Goal: Transaction & Acquisition: Purchase product/service

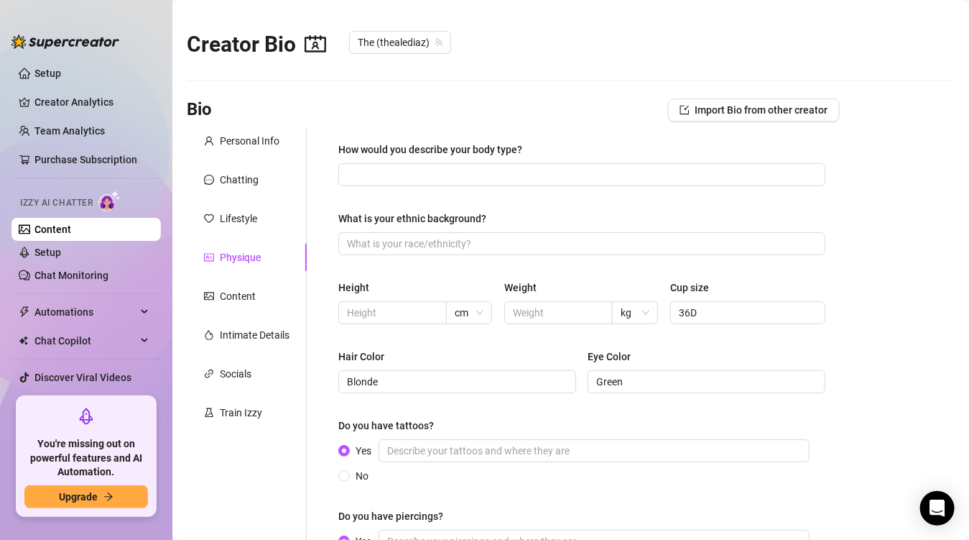
scroll to position [119, 0]
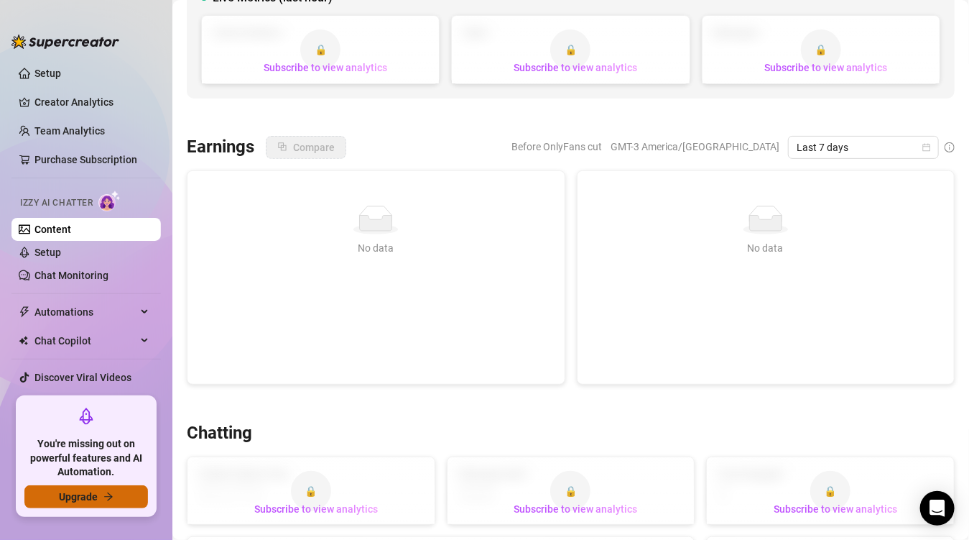
click at [97, 500] on button "Upgrade" at bounding box center [86, 496] width 124 height 23
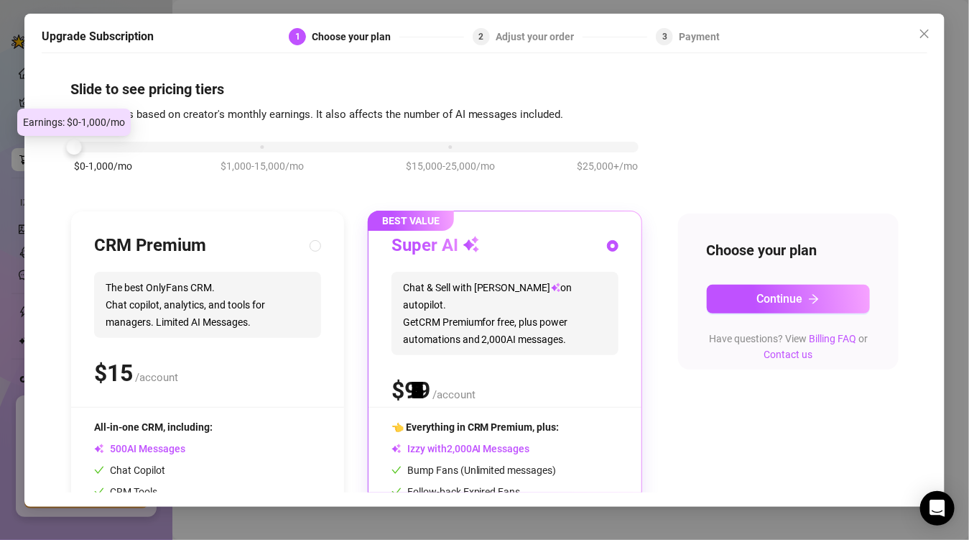
drag, startPoint x: 257, startPoint y: 145, endPoint x: 53, endPoint y: 157, distance: 204.4
click at [53, 157] on div "Slide to see pricing tiers Our pricing is based on creator's monthly earnings. …" at bounding box center [485, 276] width 887 height 432
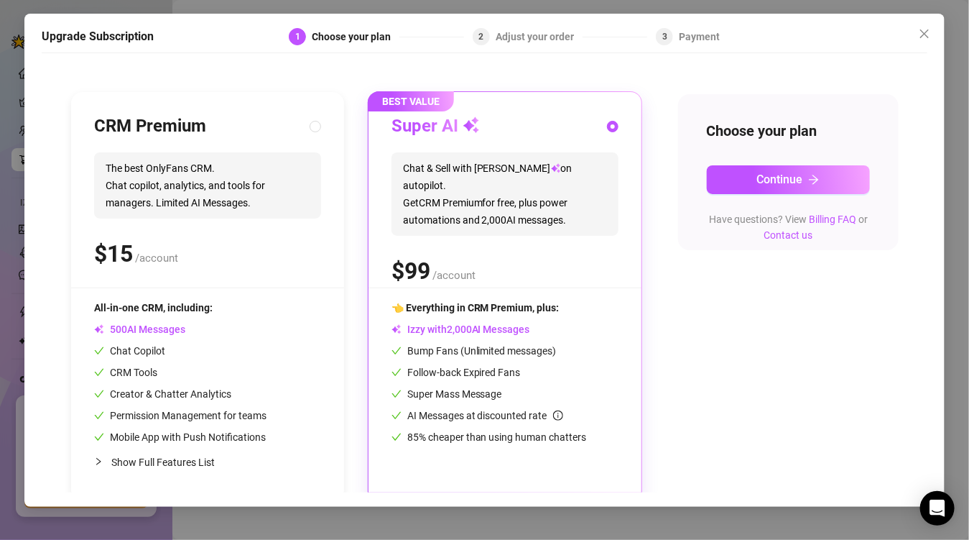
scroll to position [129, 0]
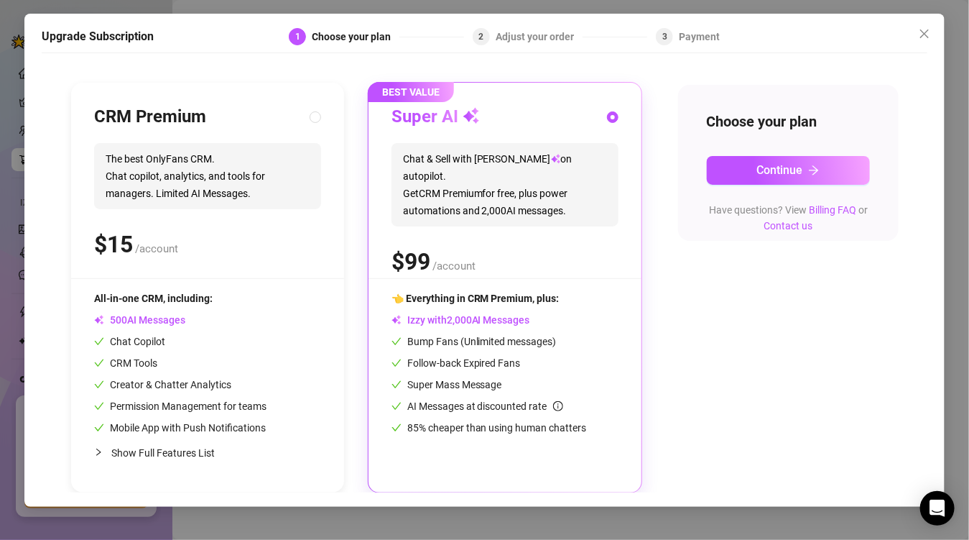
click at [542, 244] on div "$ /account" at bounding box center [505, 262] width 227 height 36
click at [761, 170] on span "Continue" at bounding box center [780, 170] width 46 height 14
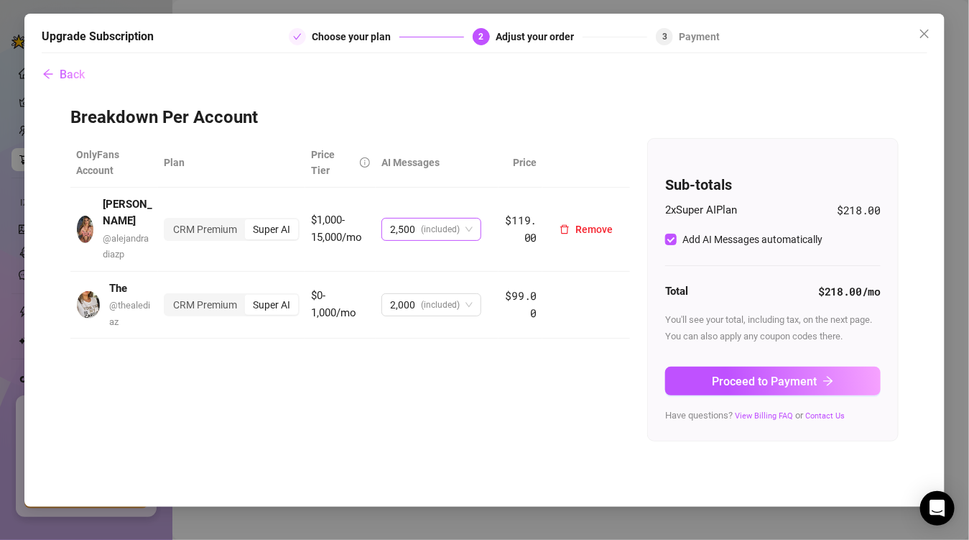
click at [473, 218] on span "2,500 (included)" at bounding box center [431, 229] width 83 height 22
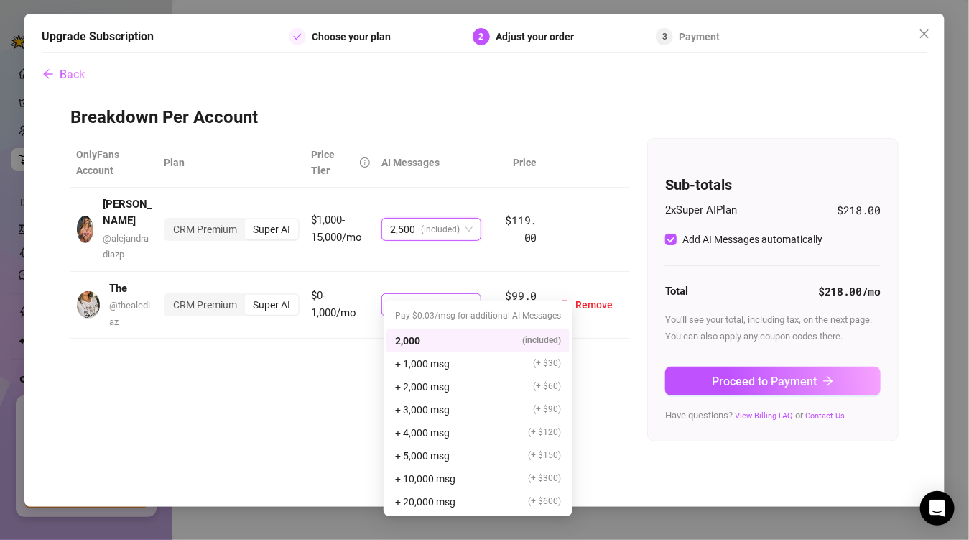
click at [471, 294] on span "2,000 (included)" at bounding box center [431, 305] width 83 height 22
click at [458, 364] on div "+ 1,000 msg (+ $30)" at bounding box center [478, 364] width 166 height 16
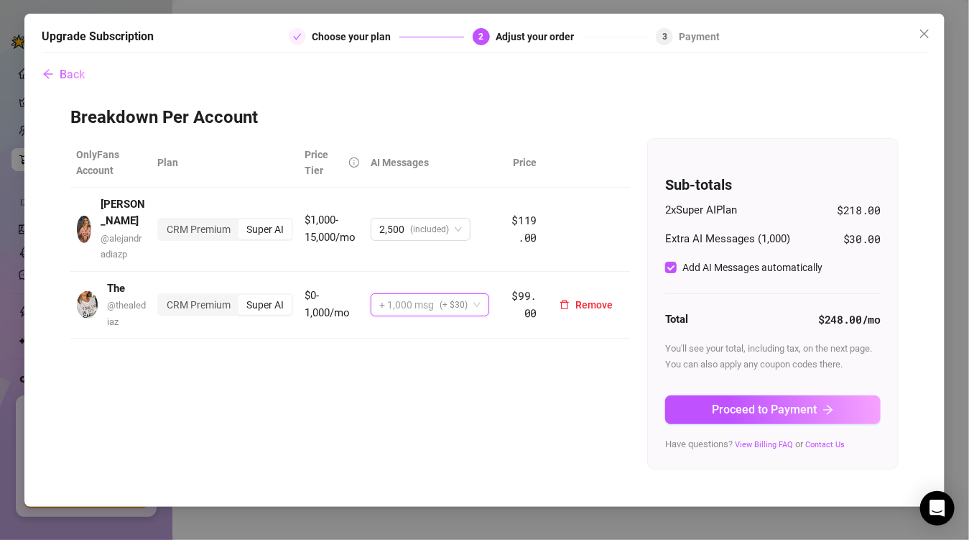
click at [476, 303] on span "+ 1,000 msg (+ $30)" at bounding box center [429, 305] width 101 height 22
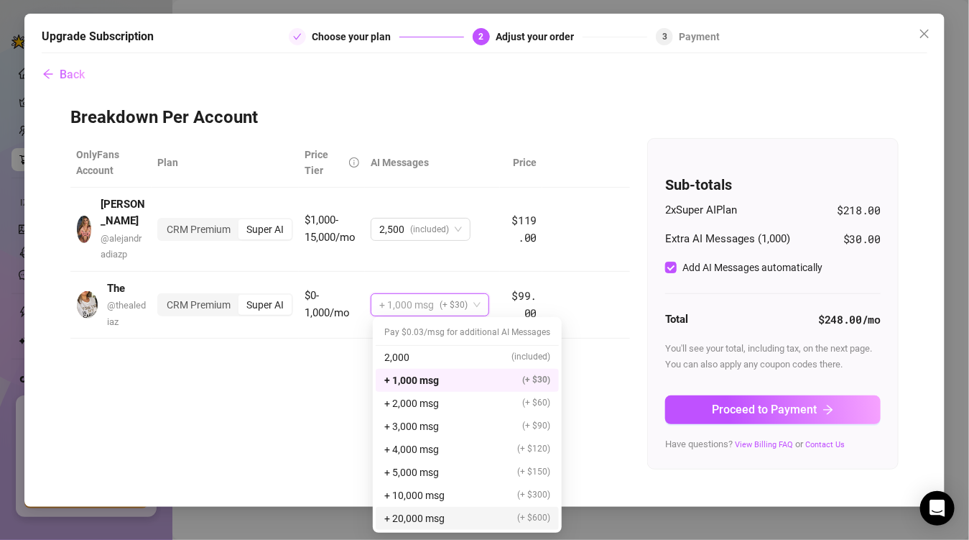
click at [413, 518] on span "+ 20,000 msg" at bounding box center [414, 518] width 60 height 16
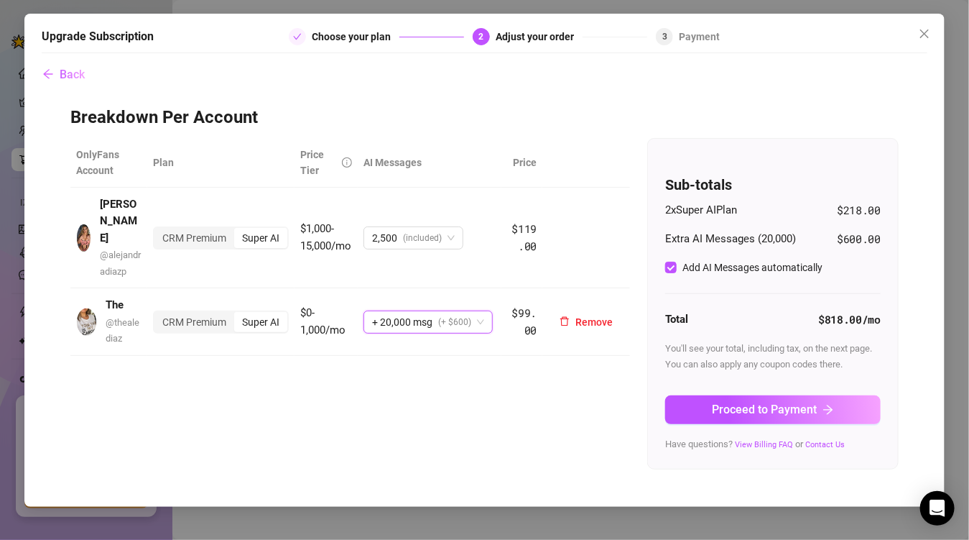
click at [479, 311] on span "+ 20,000 msg (+ $600)" at bounding box center [428, 322] width 112 height 22
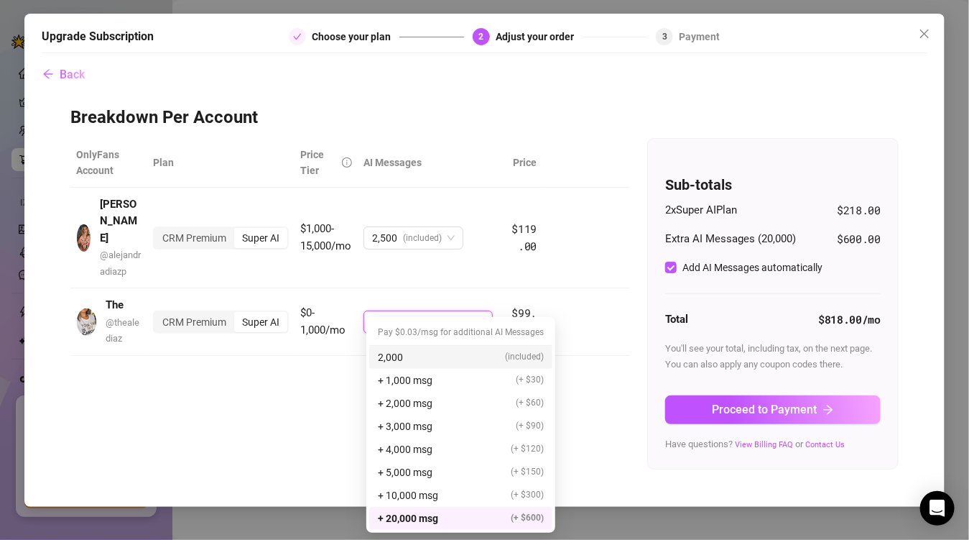
click at [454, 359] on div "2,000 (included)" at bounding box center [461, 357] width 166 height 16
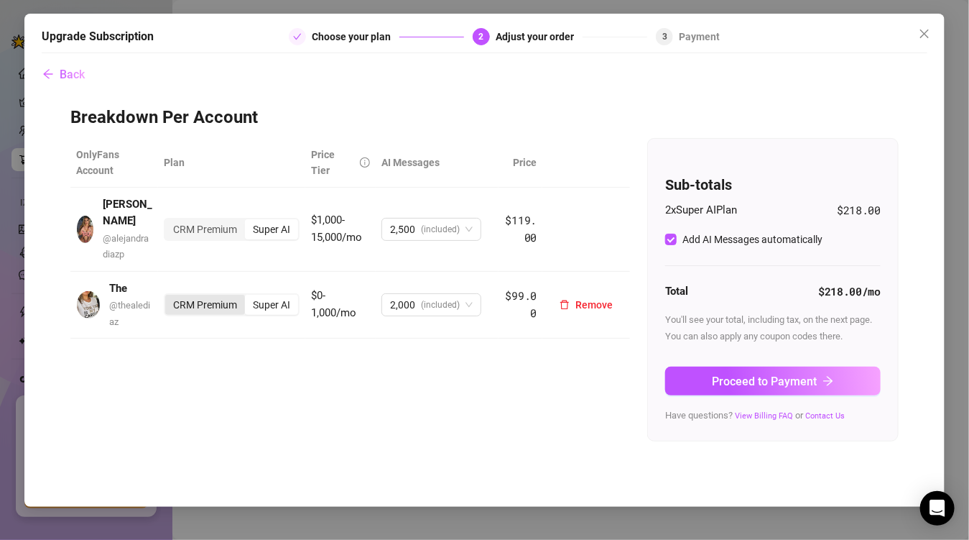
click at [194, 295] on div "CRM Premium" at bounding box center [205, 305] width 80 height 20
click at [169, 297] on input "CRM Premium" at bounding box center [169, 297] width 0 height 0
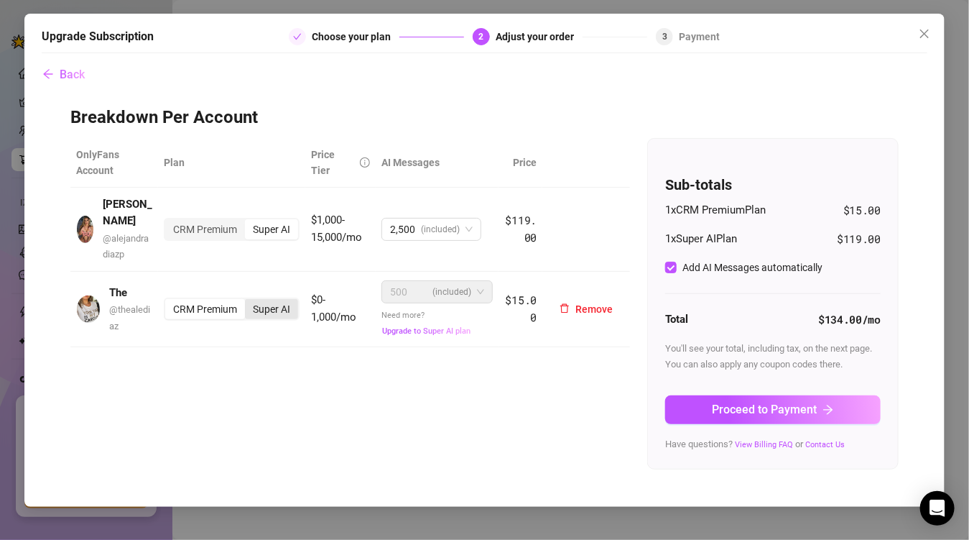
click at [264, 299] on div "Super AI" at bounding box center [271, 309] width 53 height 20
click at [249, 301] on input "Super AI" at bounding box center [249, 301] width 0 height 0
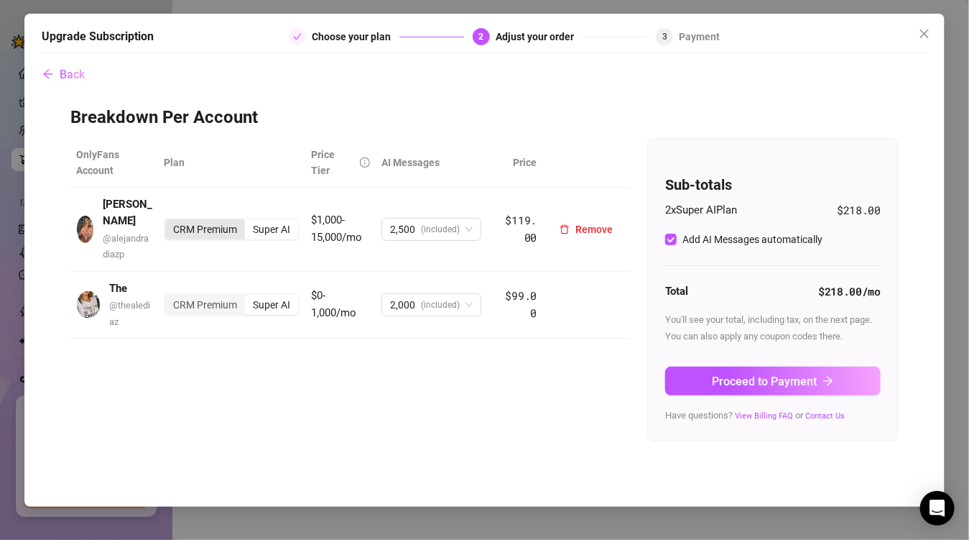
click at [220, 220] on div "CRM Premium" at bounding box center [205, 229] width 80 height 20
click at [169, 221] on input "CRM Premium" at bounding box center [169, 221] width 0 height 0
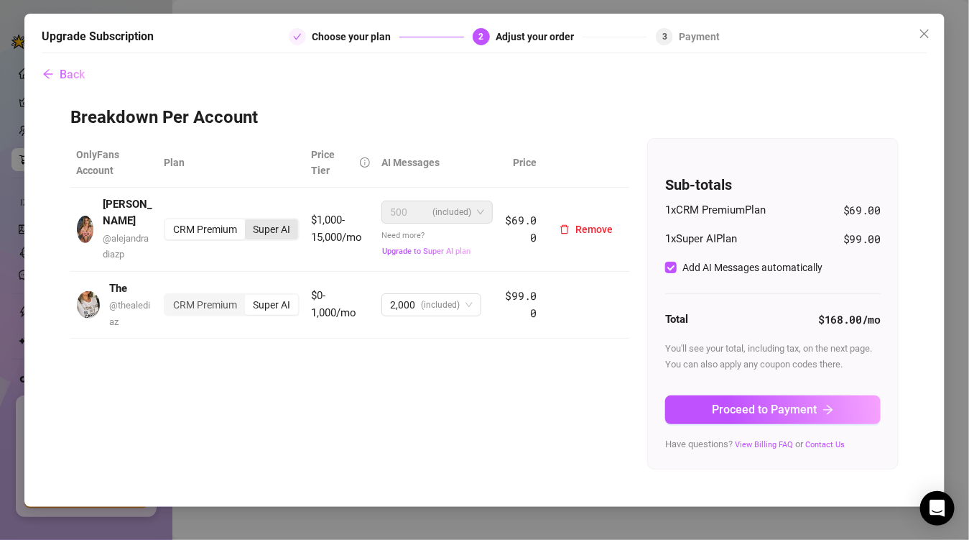
click at [269, 229] on div "Super AI" at bounding box center [271, 229] width 53 height 20
click at [249, 221] on input "Super AI" at bounding box center [249, 221] width 0 height 0
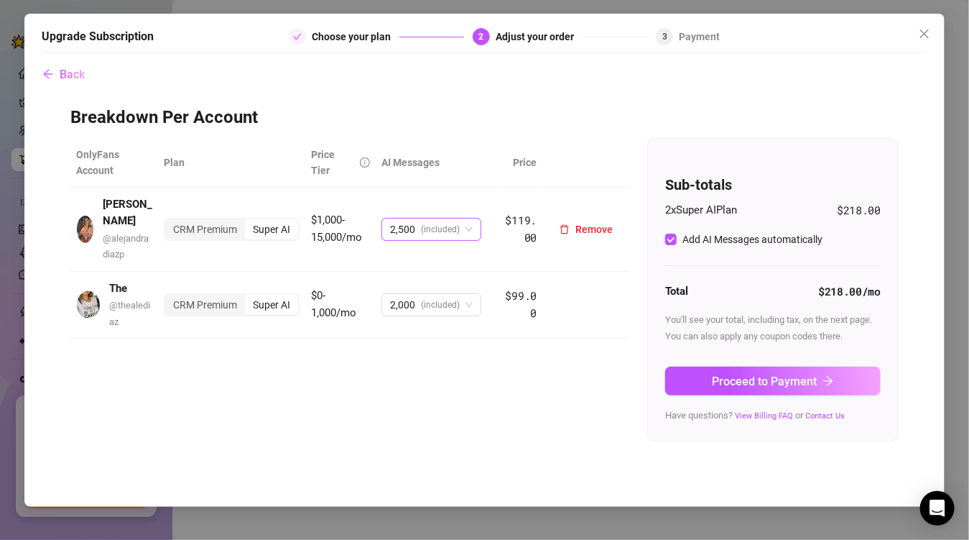
click at [459, 218] on span "(included)" at bounding box center [440, 229] width 39 height 22
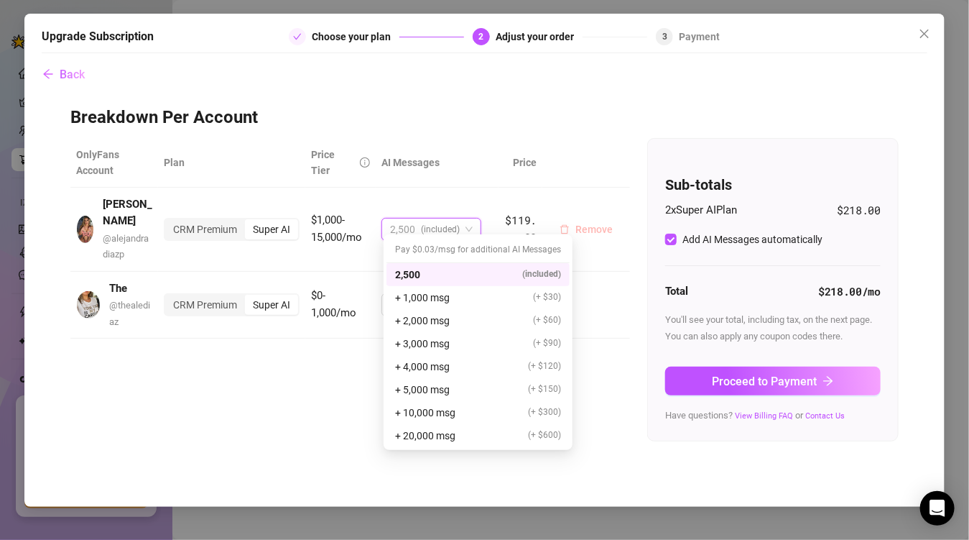
click at [601, 223] on span "Remove" at bounding box center [594, 228] width 37 height 11
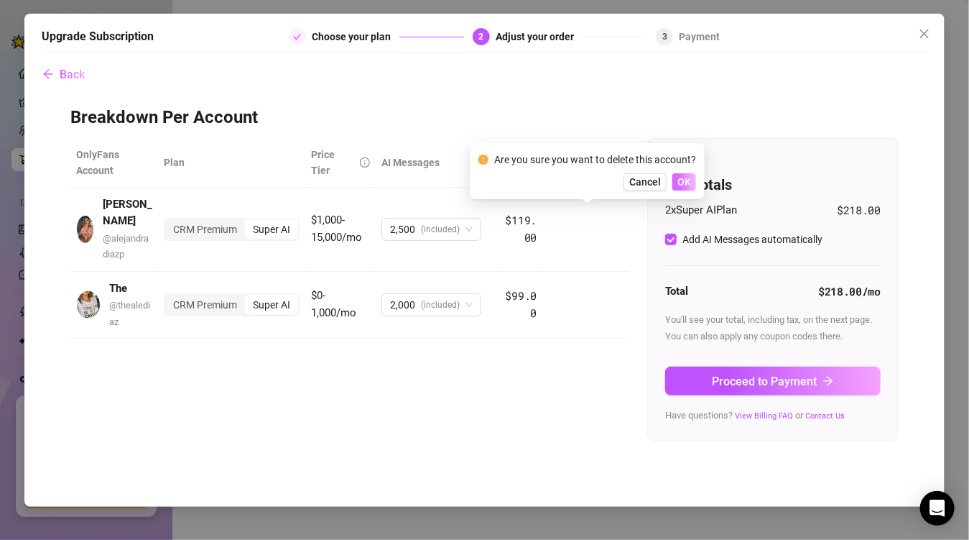
click at [688, 177] on span "OK" at bounding box center [685, 181] width 14 height 11
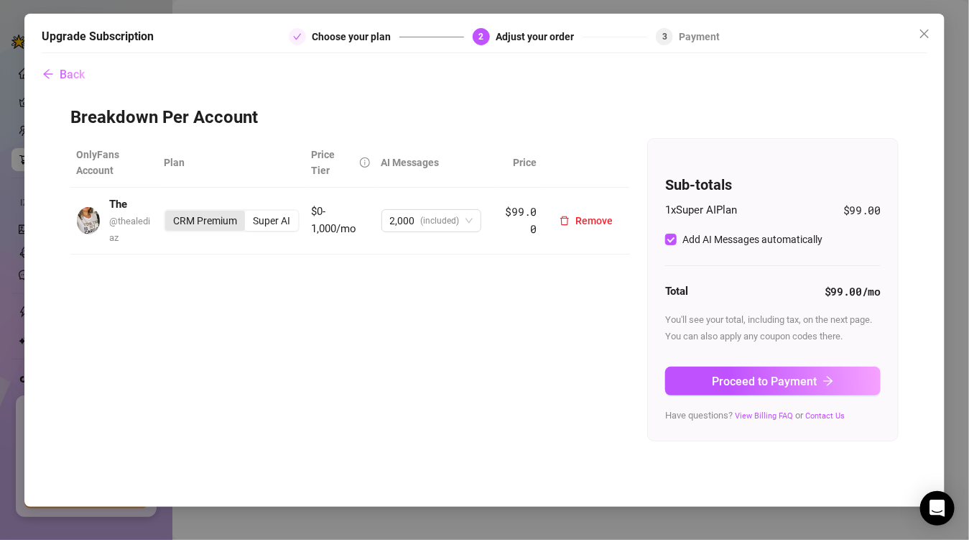
click at [195, 227] on div "CRM Premium" at bounding box center [205, 221] width 80 height 20
click at [169, 213] on input "CRM Premium" at bounding box center [169, 213] width 0 height 0
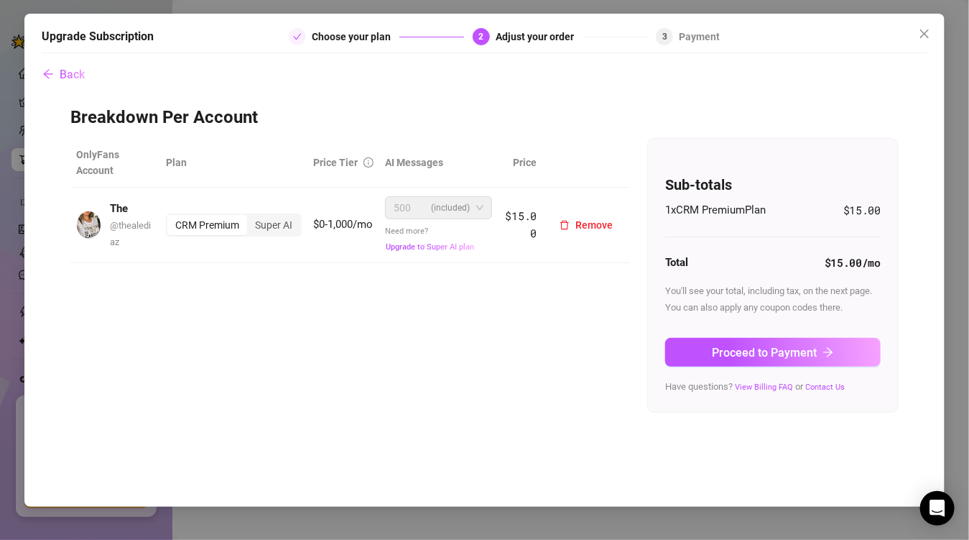
click at [458, 208] on span "(included)" at bounding box center [451, 208] width 39 height 22
click at [283, 229] on div "Super AI" at bounding box center [273, 225] width 53 height 20
click at [251, 217] on input "Super AI" at bounding box center [251, 217] width 0 height 0
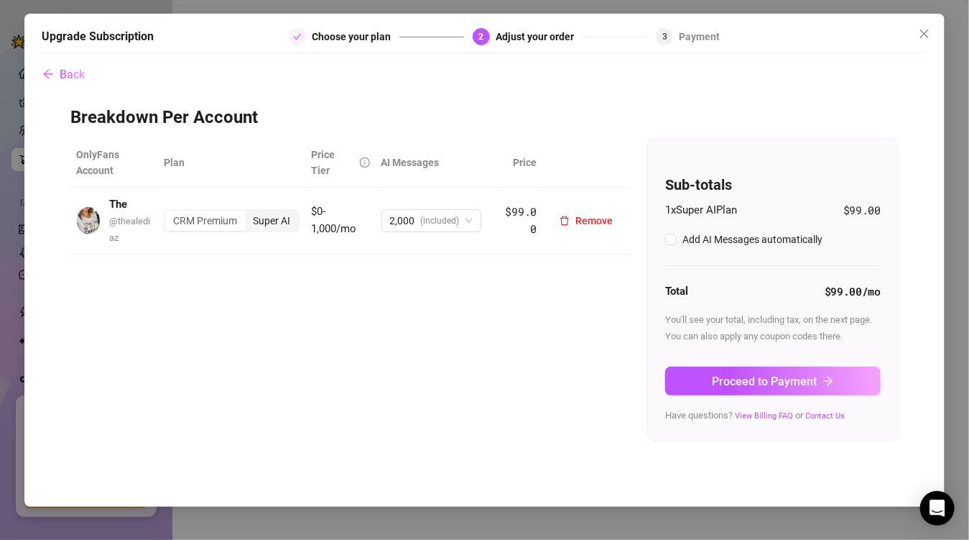
checkbox input "true"
click at [202, 222] on div "CRM Premium" at bounding box center [205, 221] width 80 height 20
click at [169, 213] on input "CRM Premium" at bounding box center [169, 213] width 0 height 0
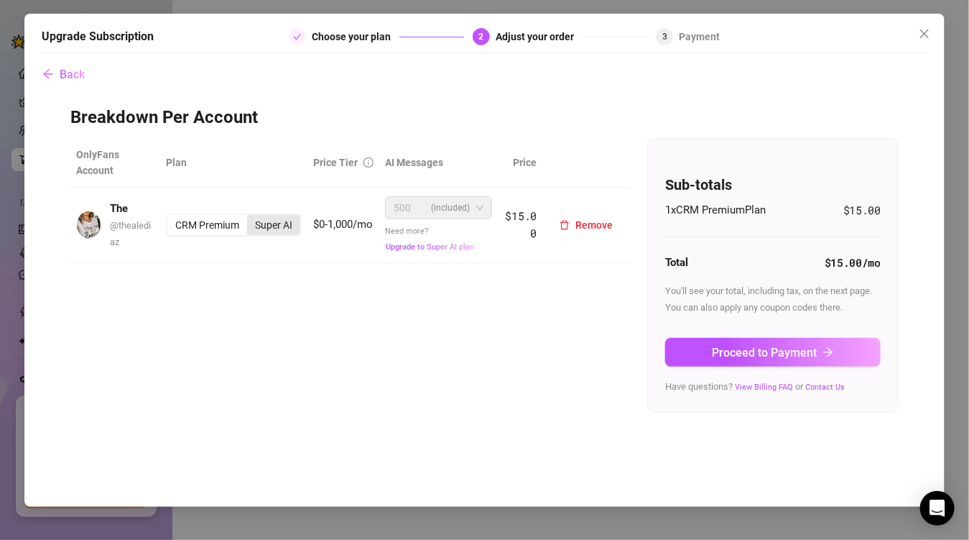
click at [280, 222] on div "Super AI" at bounding box center [273, 225] width 53 height 20
click at [251, 217] on input "Super AI" at bounding box center [251, 217] width 0 height 0
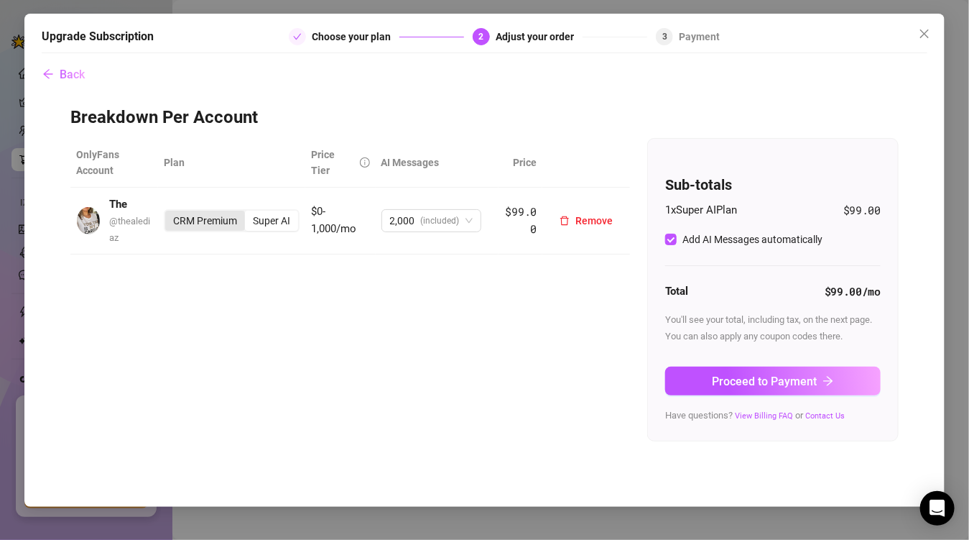
click at [188, 218] on div "CRM Premium" at bounding box center [205, 221] width 80 height 20
click at [169, 213] on input "CRM Premium" at bounding box center [169, 213] width 0 height 0
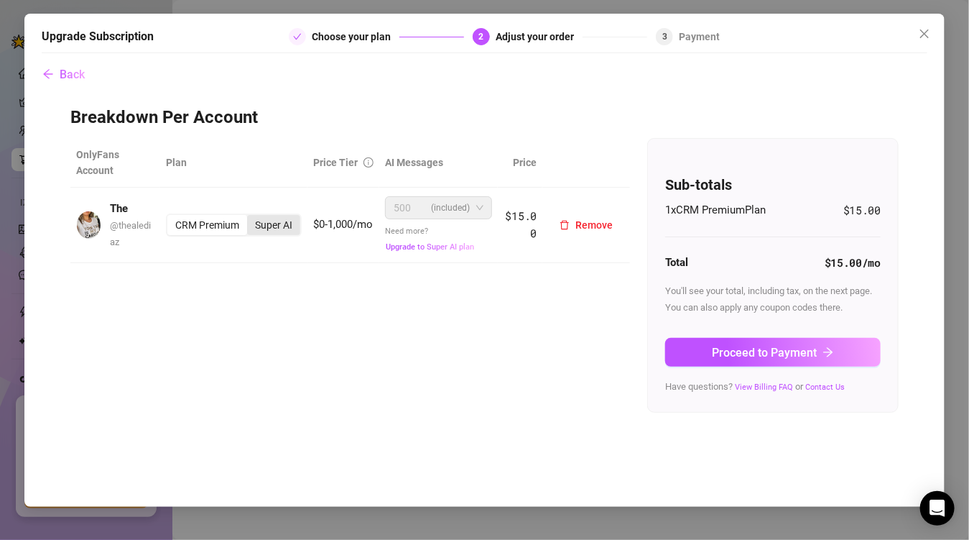
click at [264, 219] on div "Super AI" at bounding box center [273, 225] width 53 height 20
click at [251, 217] on input "Super AI" at bounding box center [251, 217] width 0 height 0
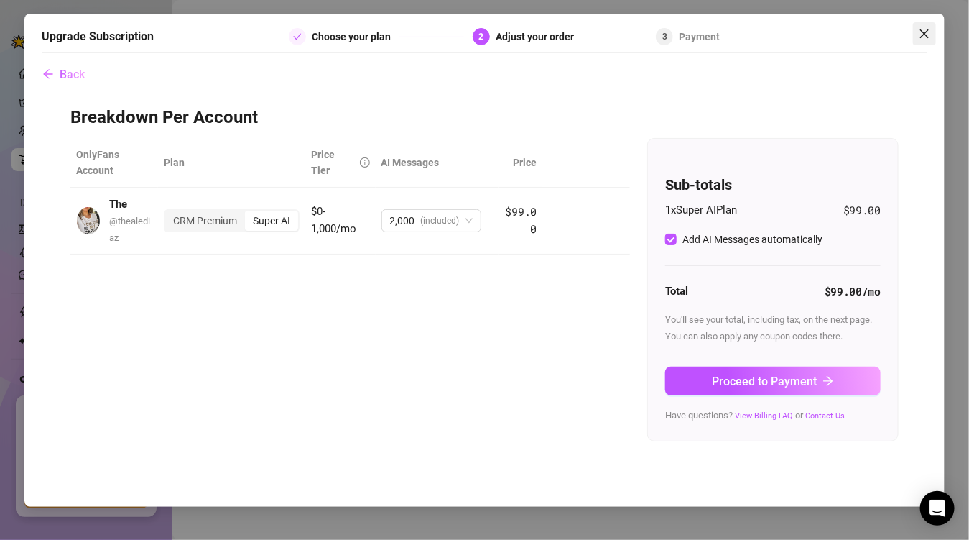
click at [924, 33] on icon "close" at bounding box center [924, 33] width 9 height 9
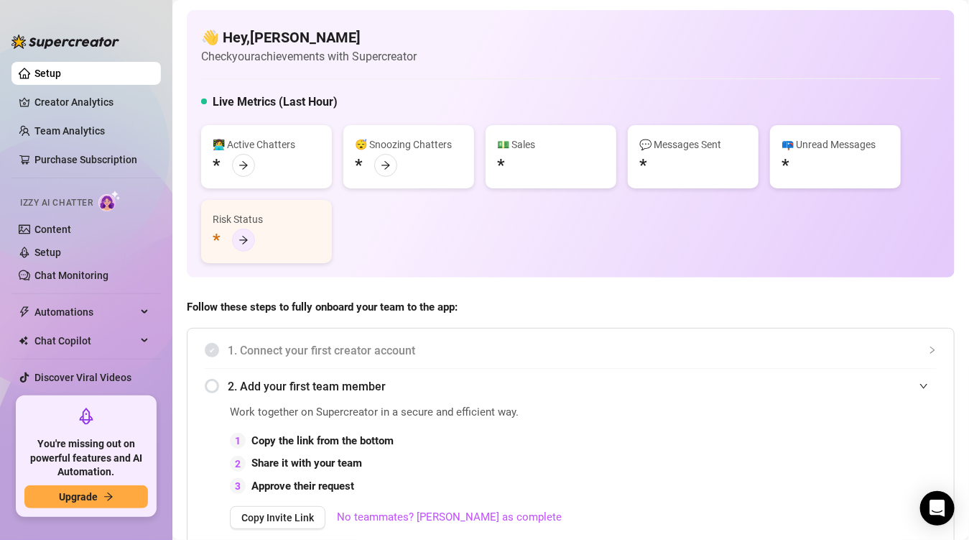
click at [250, 241] on div at bounding box center [243, 239] width 23 height 23
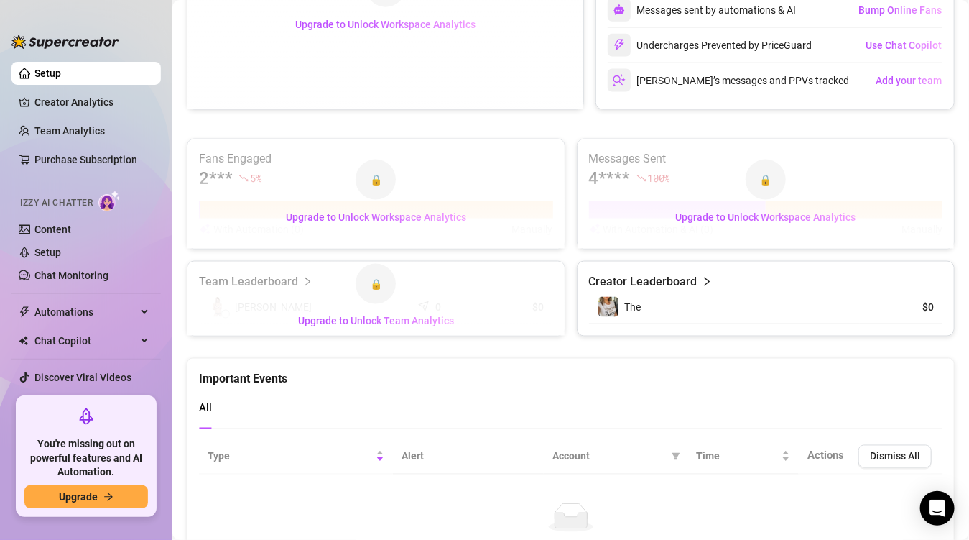
scroll to position [864, 0]
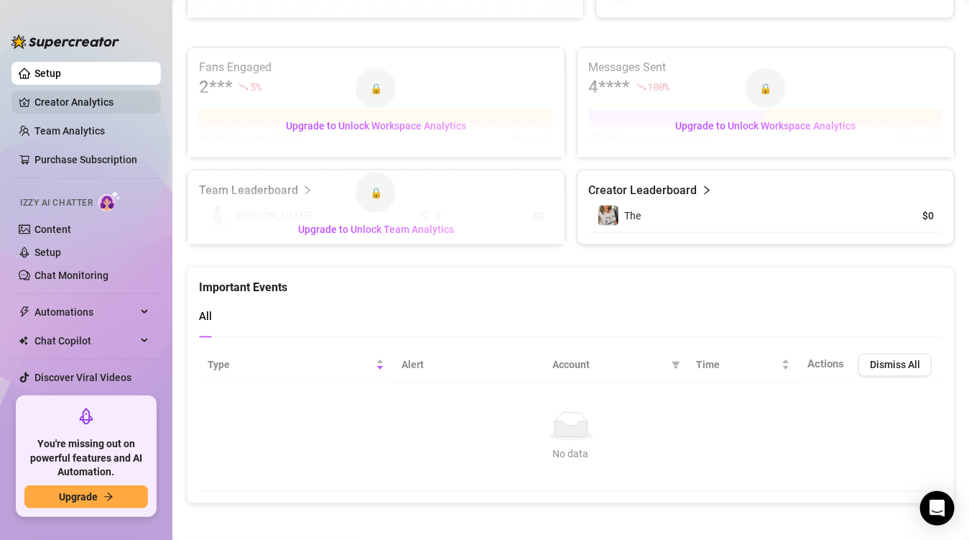
click at [57, 103] on link "Creator Analytics" at bounding box center [91, 102] width 115 height 23
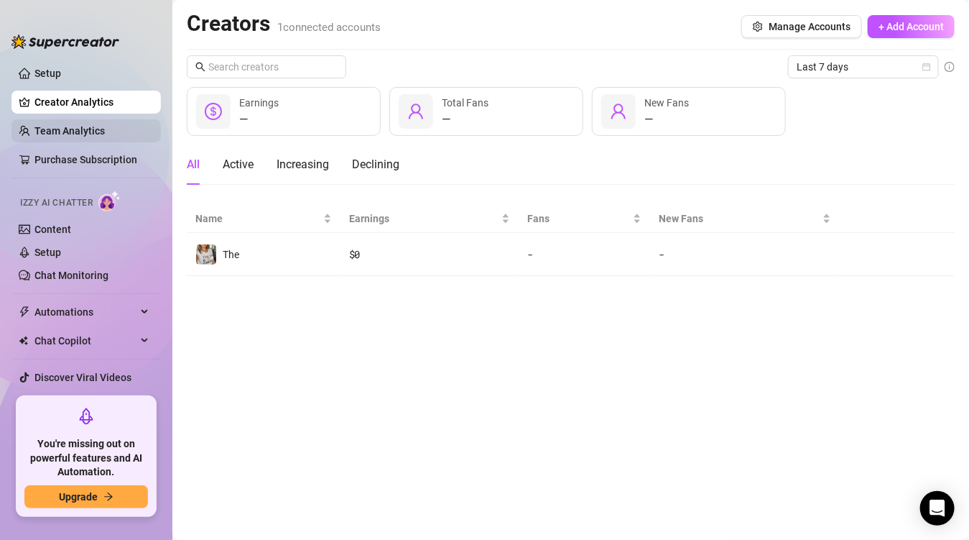
click at [57, 131] on link "Team Analytics" at bounding box center [69, 130] width 70 height 11
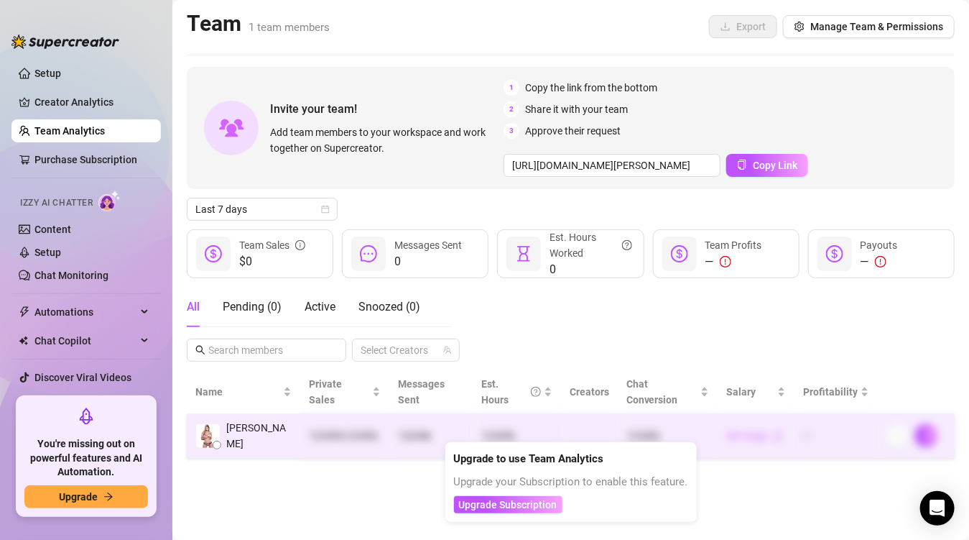
click at [312, 428] on div "123456 123456" at bounding box center [345, 436] width 72 height 16
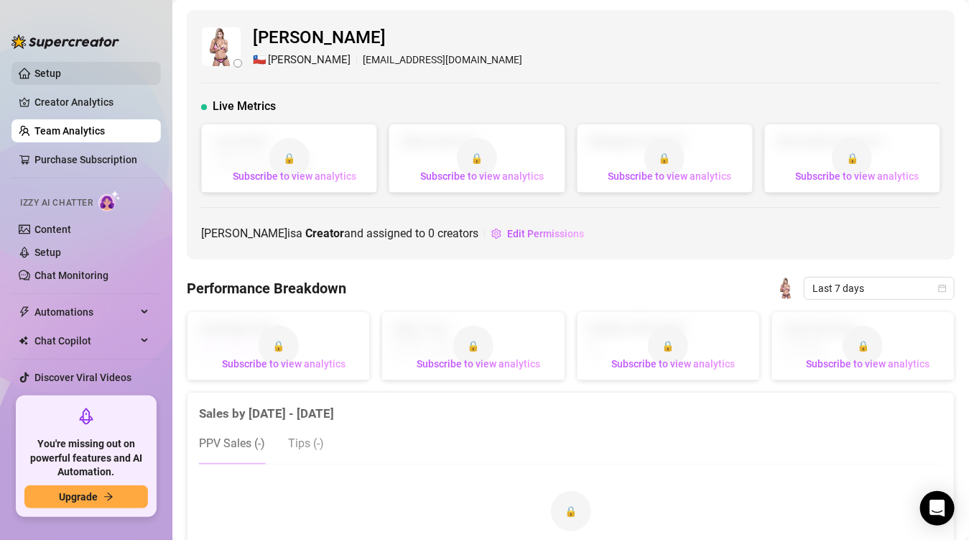
click at [34, 73] on link "Setup" at bounding box center [47, 73] width 27 height 11
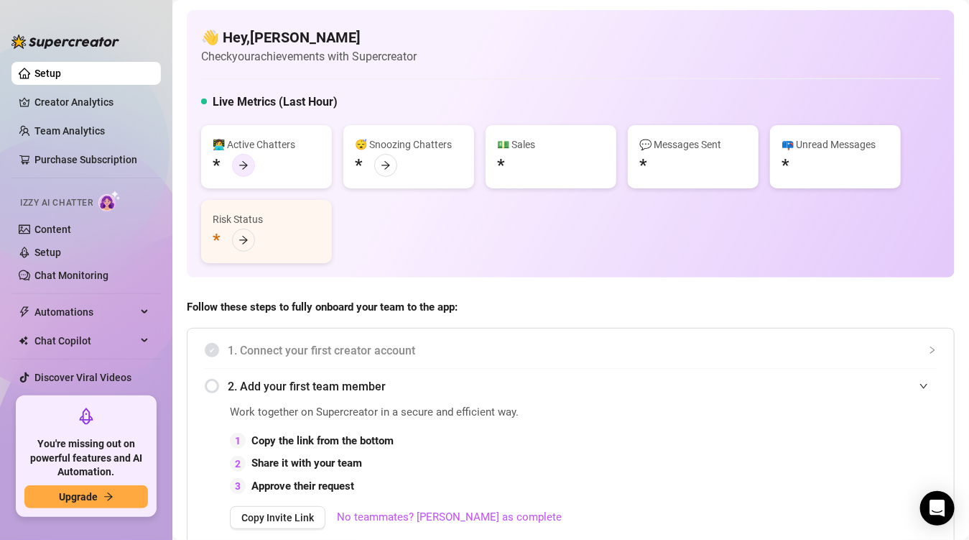
click at [242, 171] on div at bounding box center [243, 165] width 23 height 23
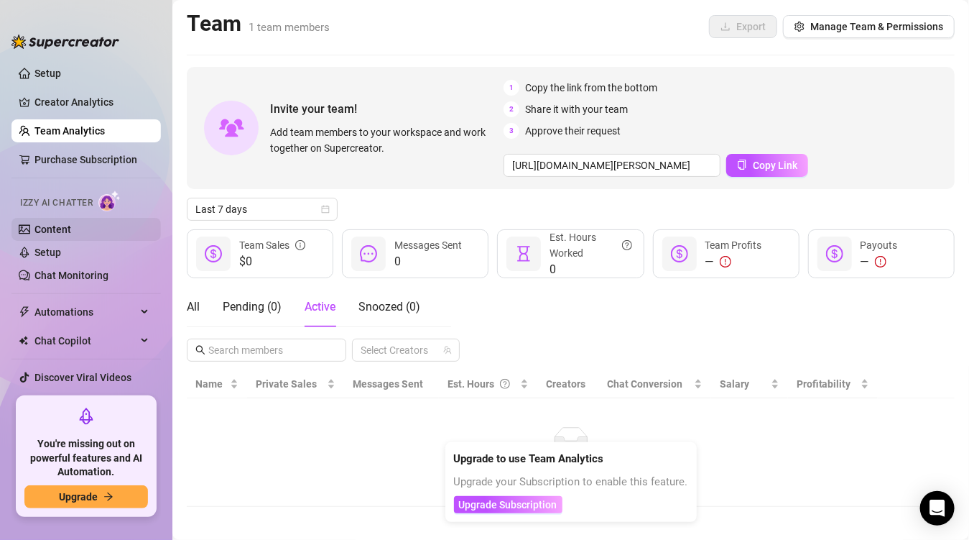
click at [57, 234] on link "Content" at bounding box center [52, 228] width 37 height 11
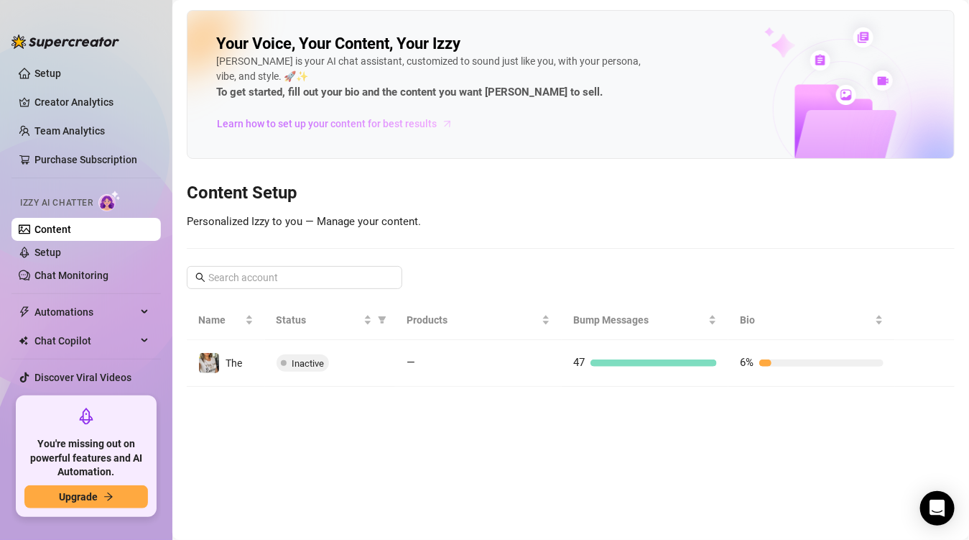
click at [279, 120] on span "Learn how to set up your content for best results" at bounding box center [327, 124] width 220 height 16
